Goal: Task Accomplishment & Management: Manage account settings

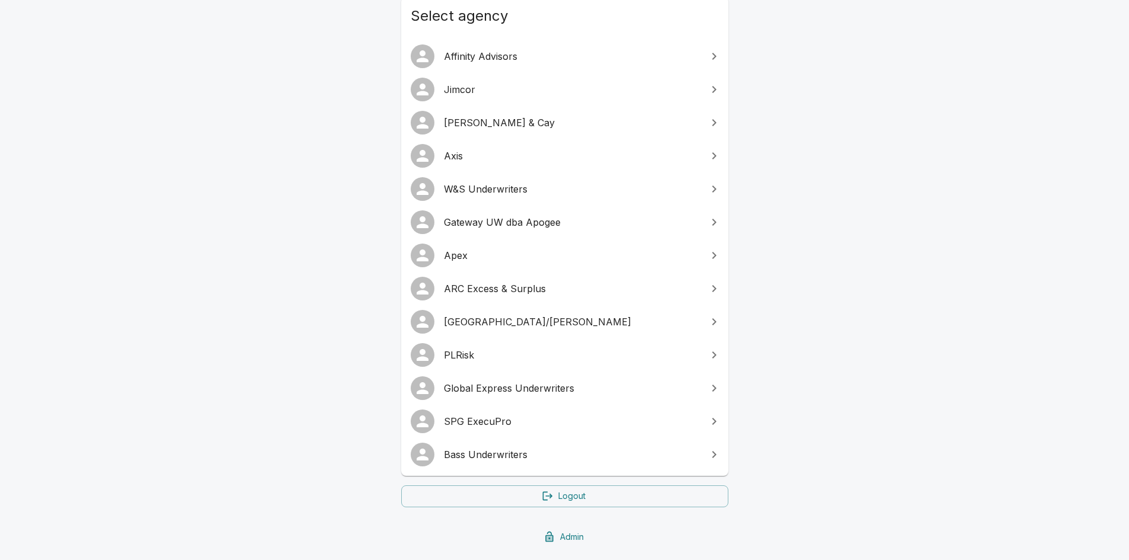
scroll to position [193, 0]
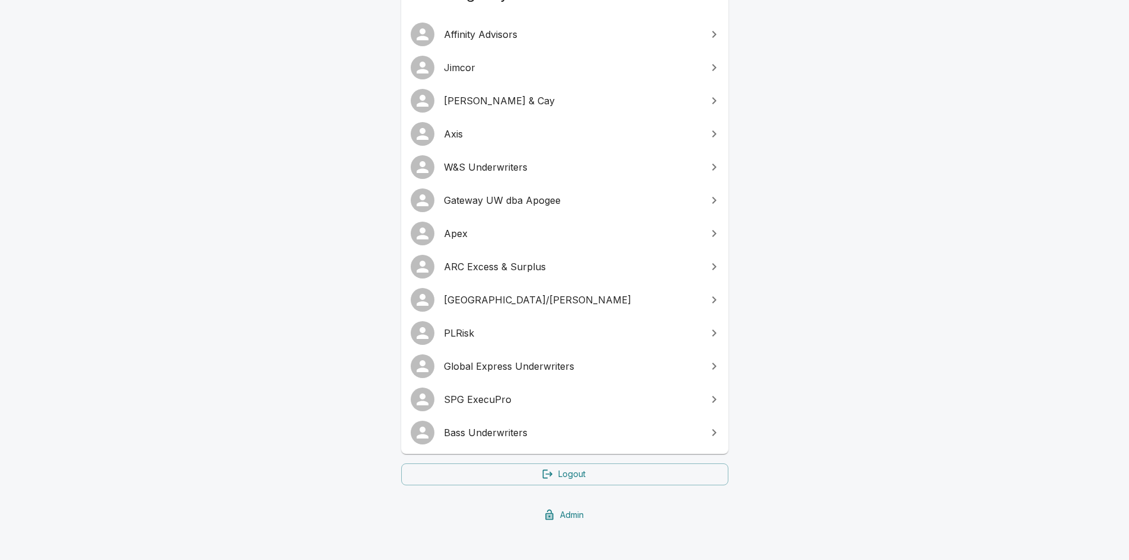
click at [491, 392] on span "SPG ExecuPro" at bounding box center [572, 399] width 256 height 14
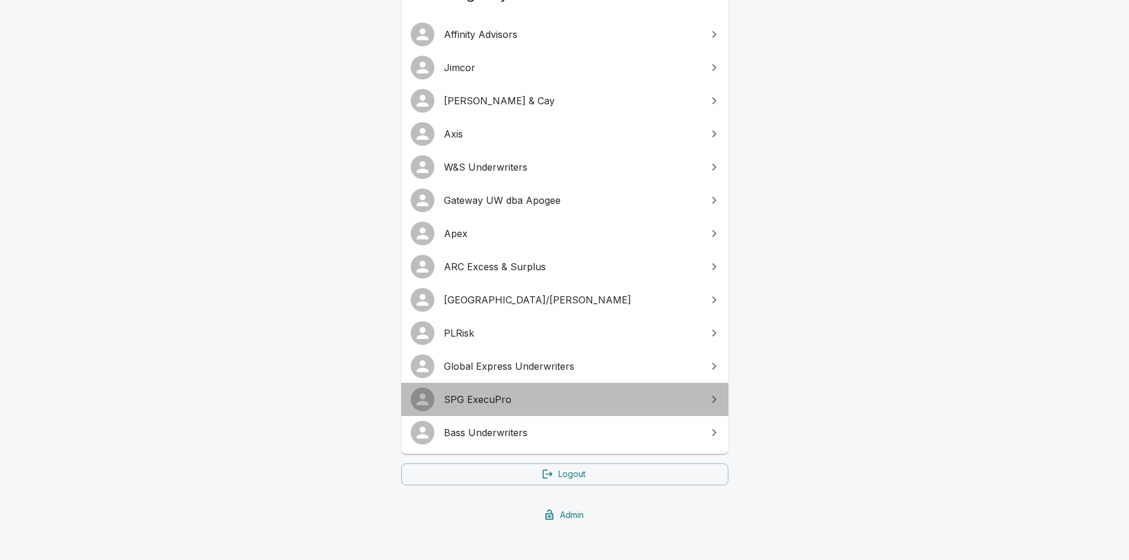
click at [491, 392] on span "SPG ExecuPro" at bounding box center [572, 399] width 256 height 14
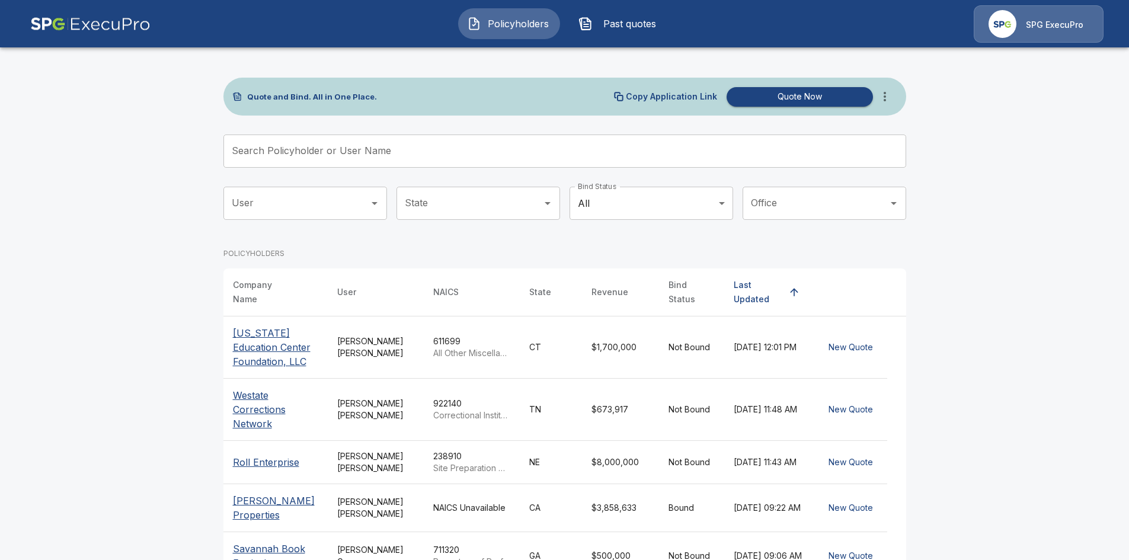
click at [1055, 21] on p "SPG ExecuPro" at bounding box center [1054, 25] width 57 height 12
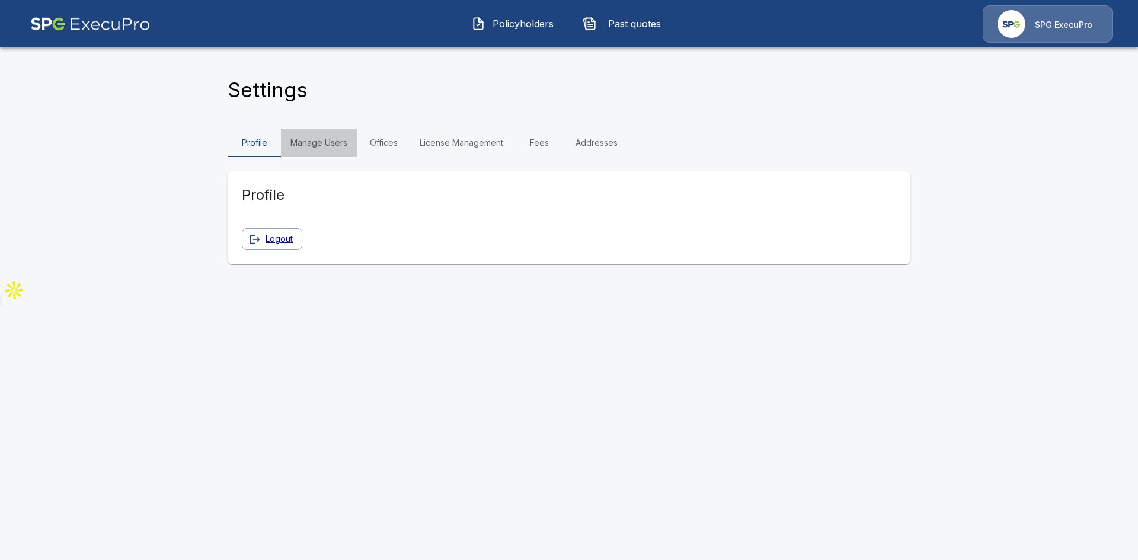
click at [322, 140] on link "Manage Users" at bounding box center [319, 143] width 76 height 28
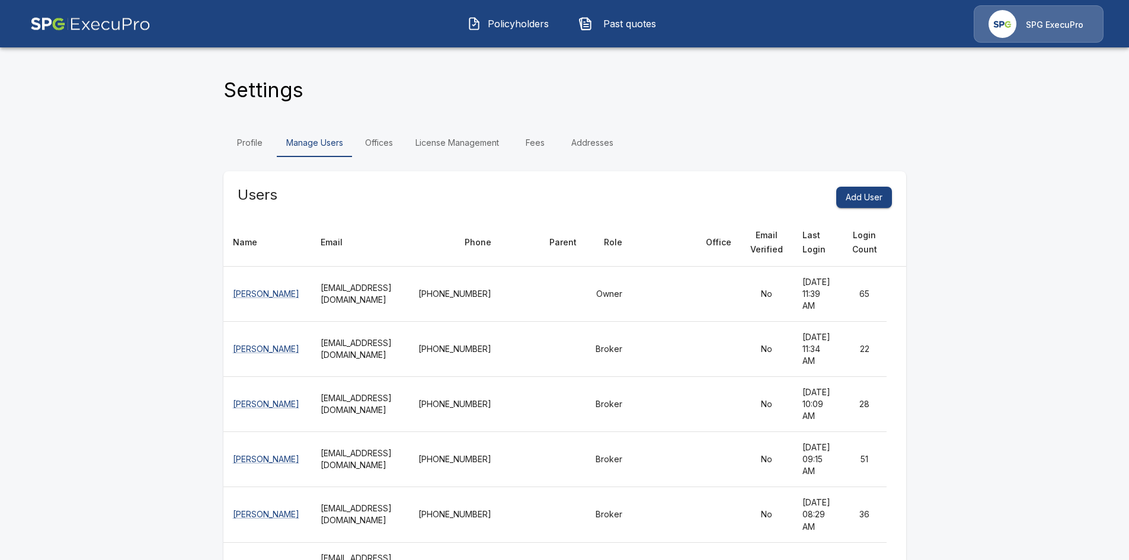
click at [596, 142] on link "Addresses" at bounding box center [592, 143] width 61 height 28
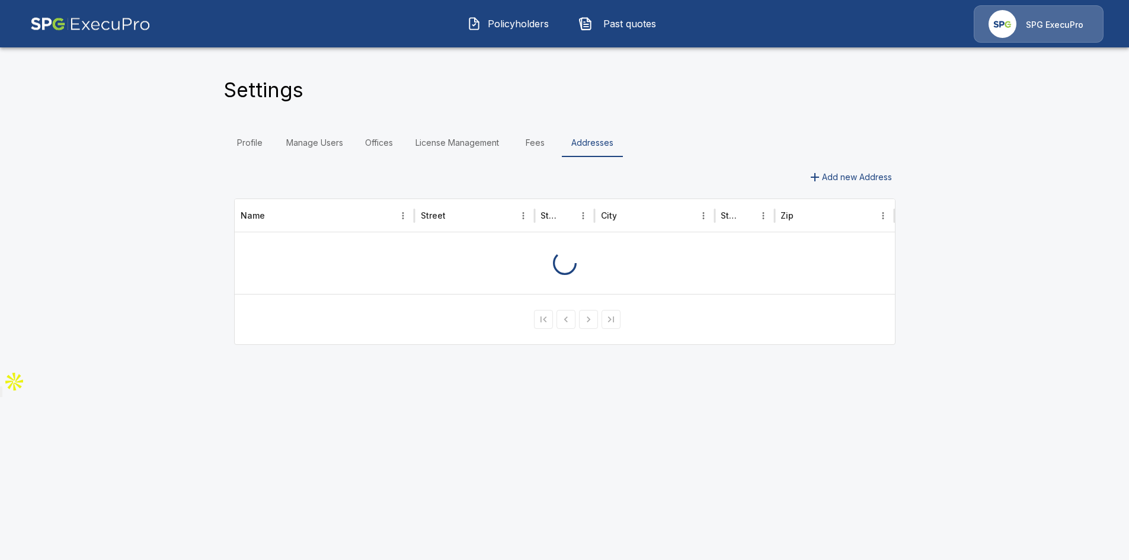
click at [600, 140] on link "Addresses" at bounding box center [592, 143] width 61 height 28
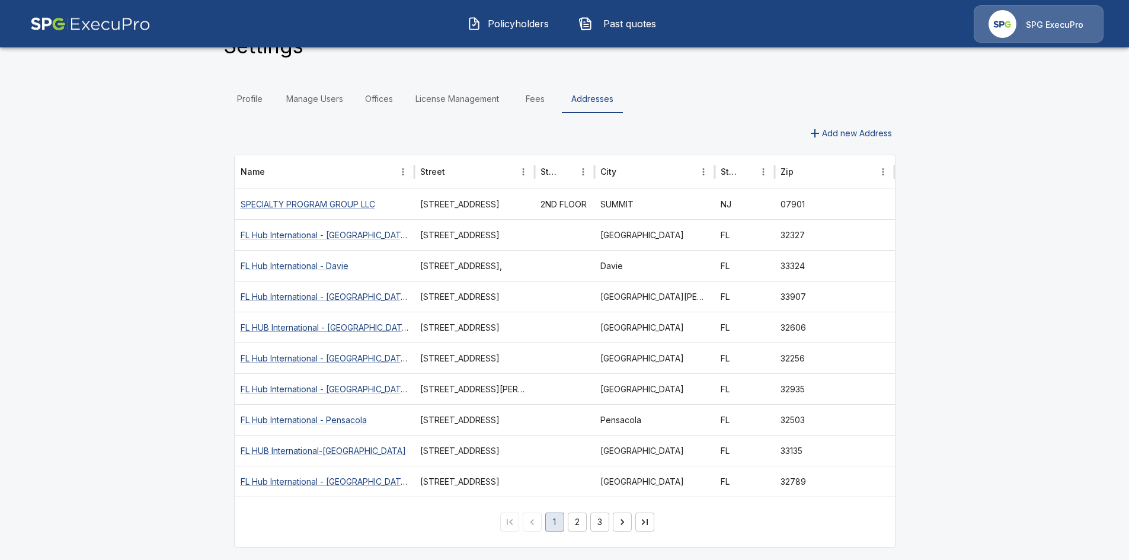
scroll to position [56, 0]
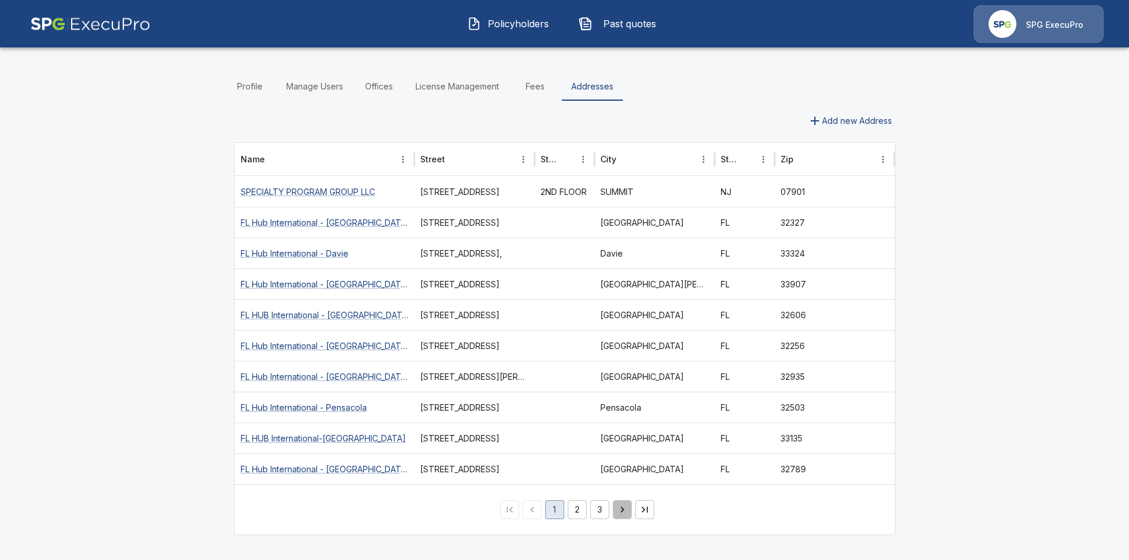
click at [623, 510] on icon "Go to next page" at bounding box center [622, 510] width 12 height 12
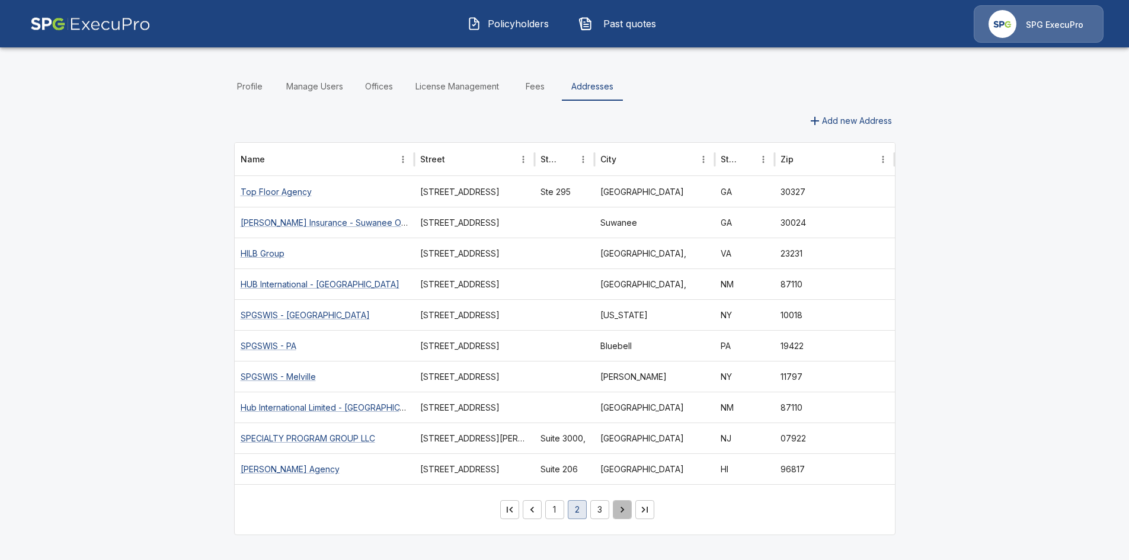
click at [623, 510] on icon "Go to next page" at bounding box center [622, 510] width 12 height 12
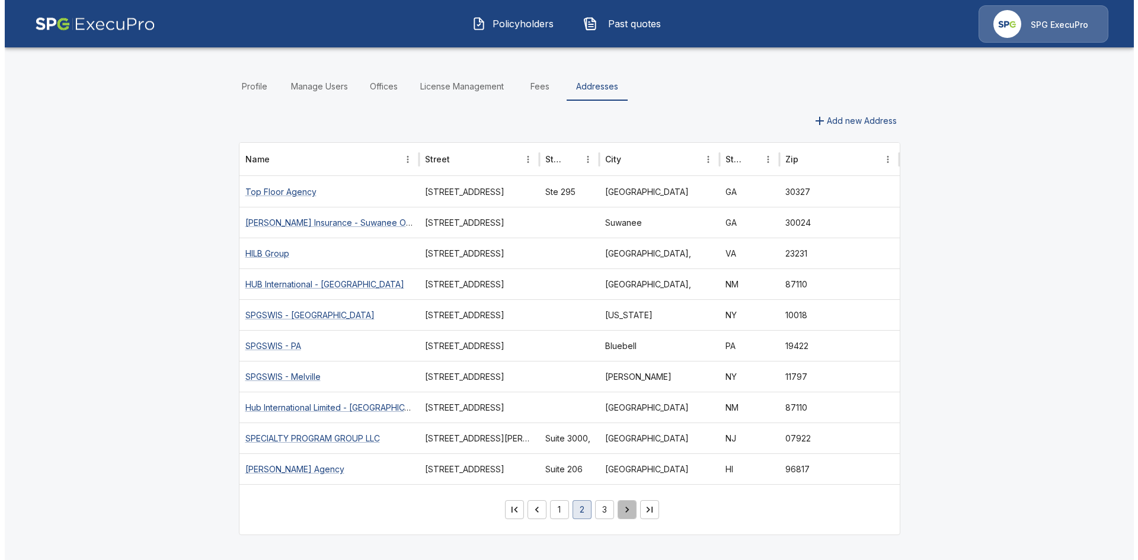
scroll to position [0, 0]
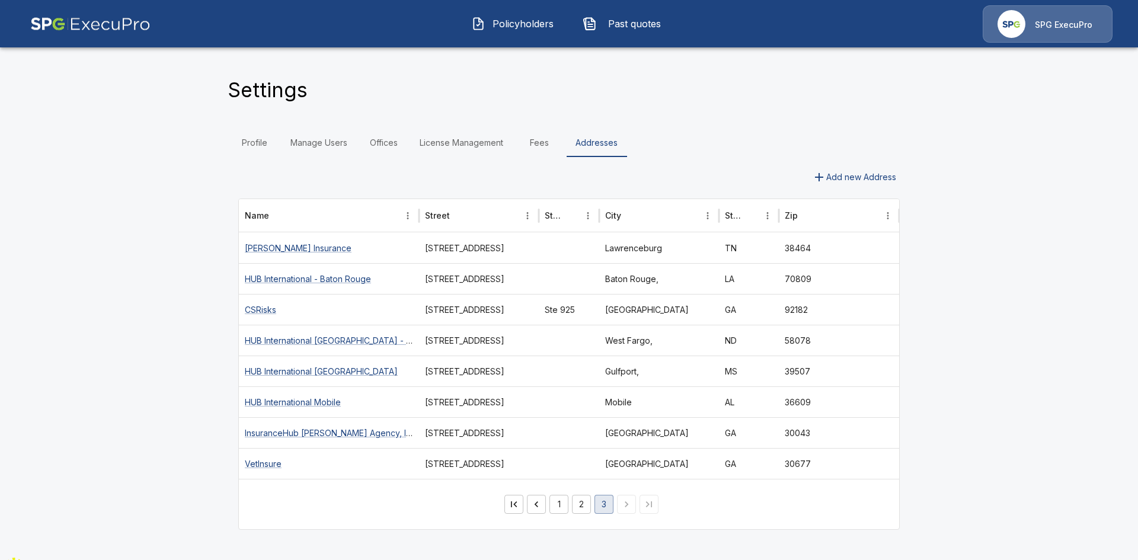
click at [623, 510] on li "pagination navigation" at bounding box center [626, 504] width 23 height 19
